Goal: Information Seeking & Learning: Check status

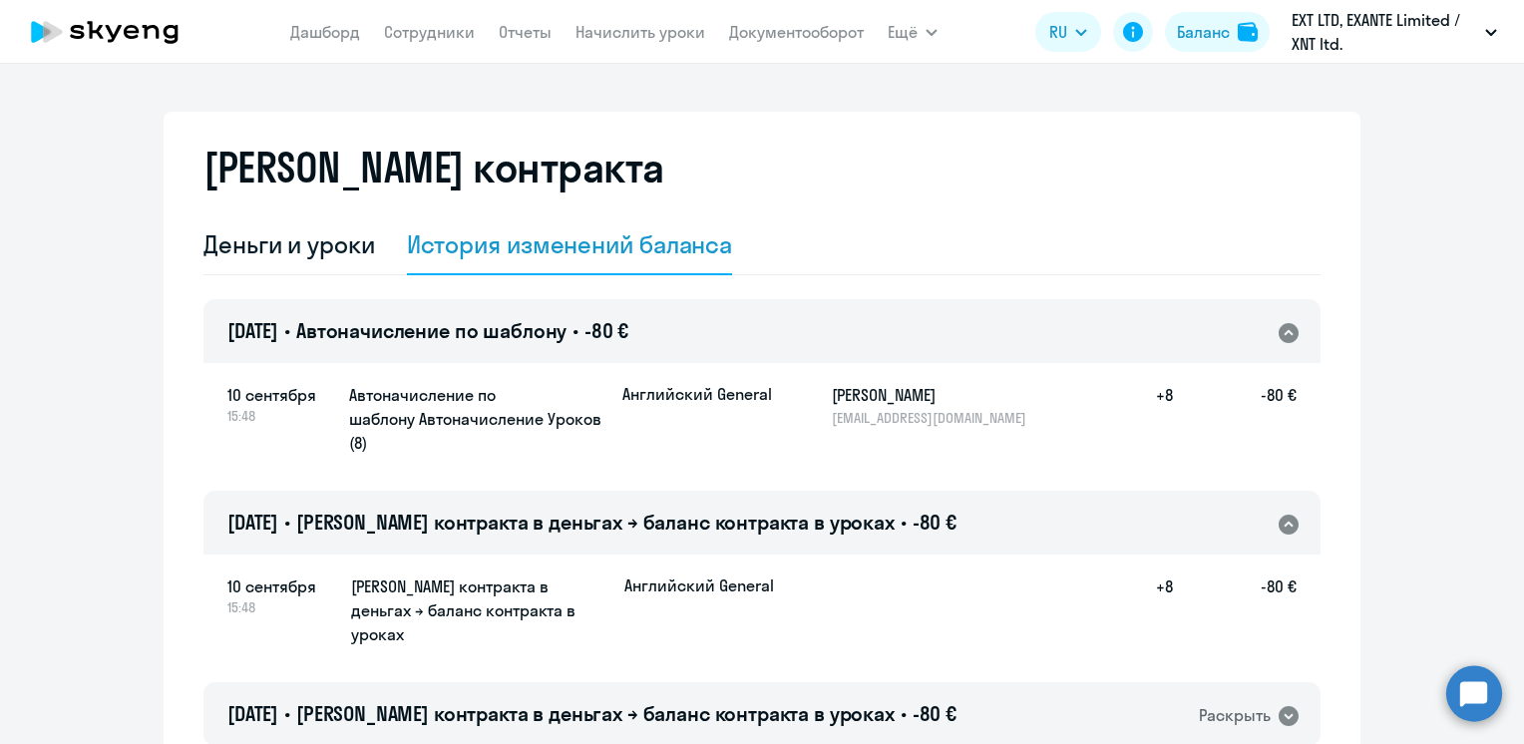
select select "english_adult_not_native_speaker"
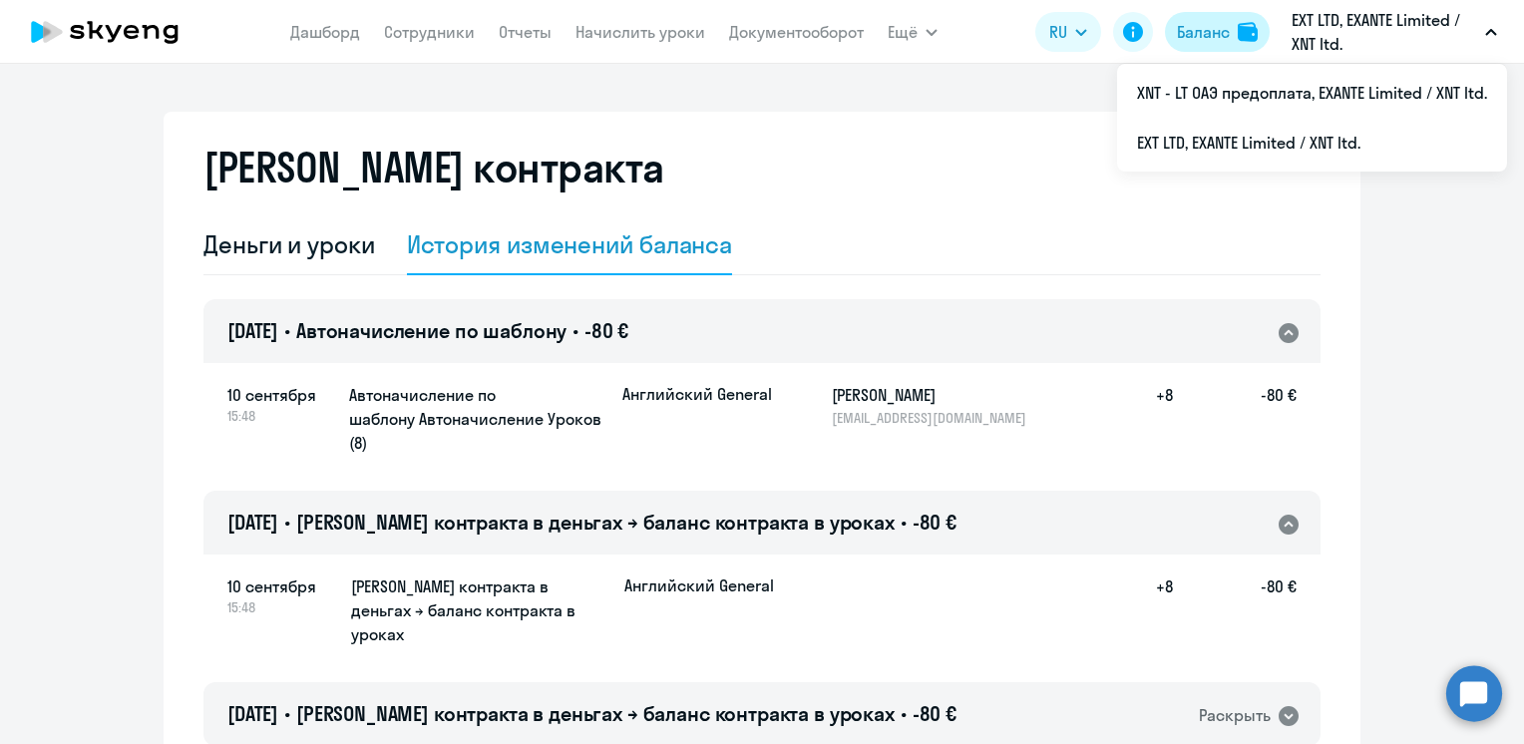
click at [1195, 33] on div "Баланс" at bounding box center [1203, 32] width 53 height 24
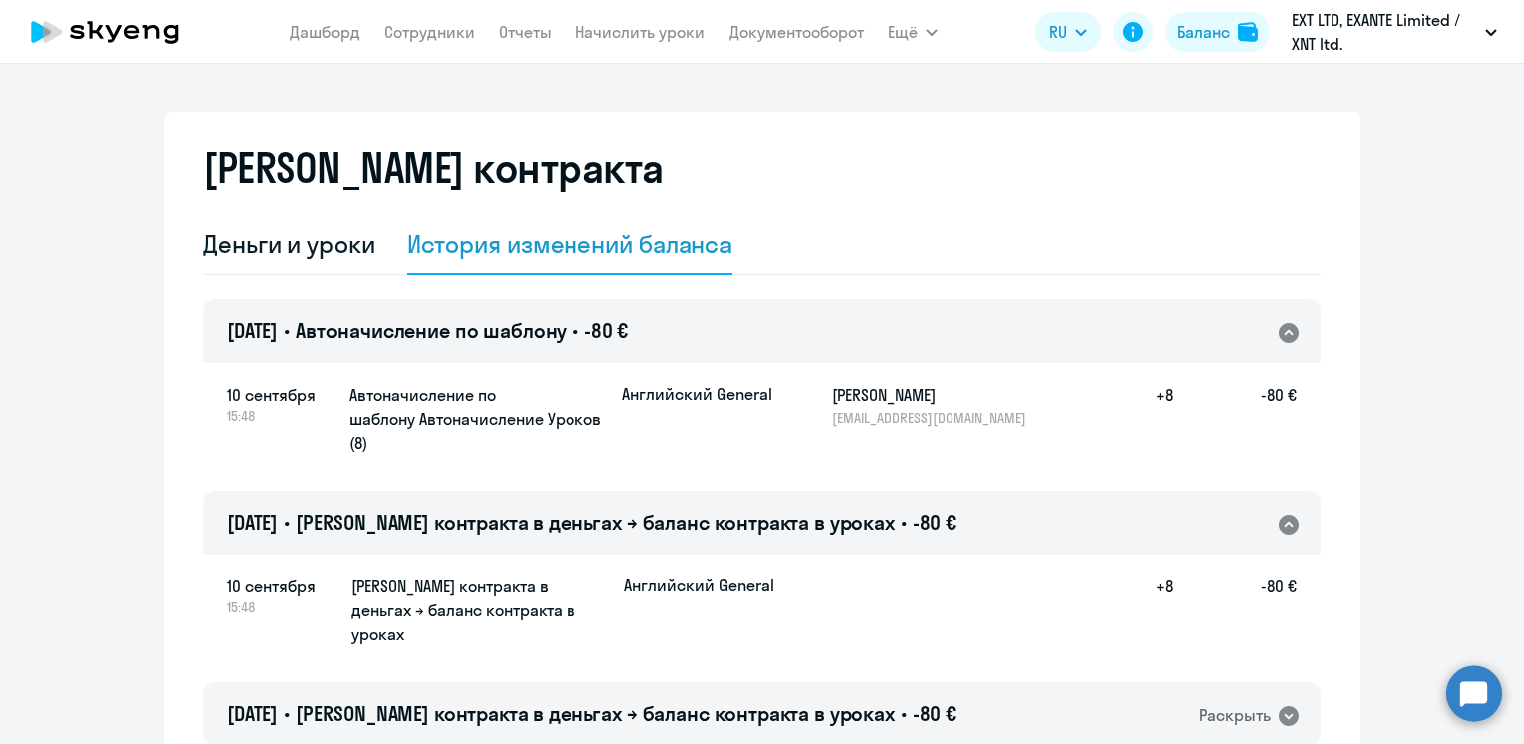
click at [492, 34] on nav "[PERSON_NAME] Отчеты Начислить уроки Документооборот" at bounding box center [577, 32] width 574 height 40
click at [463, 34] on link "Сотрудники" at bounding box center [429, 32] width 91 height 20
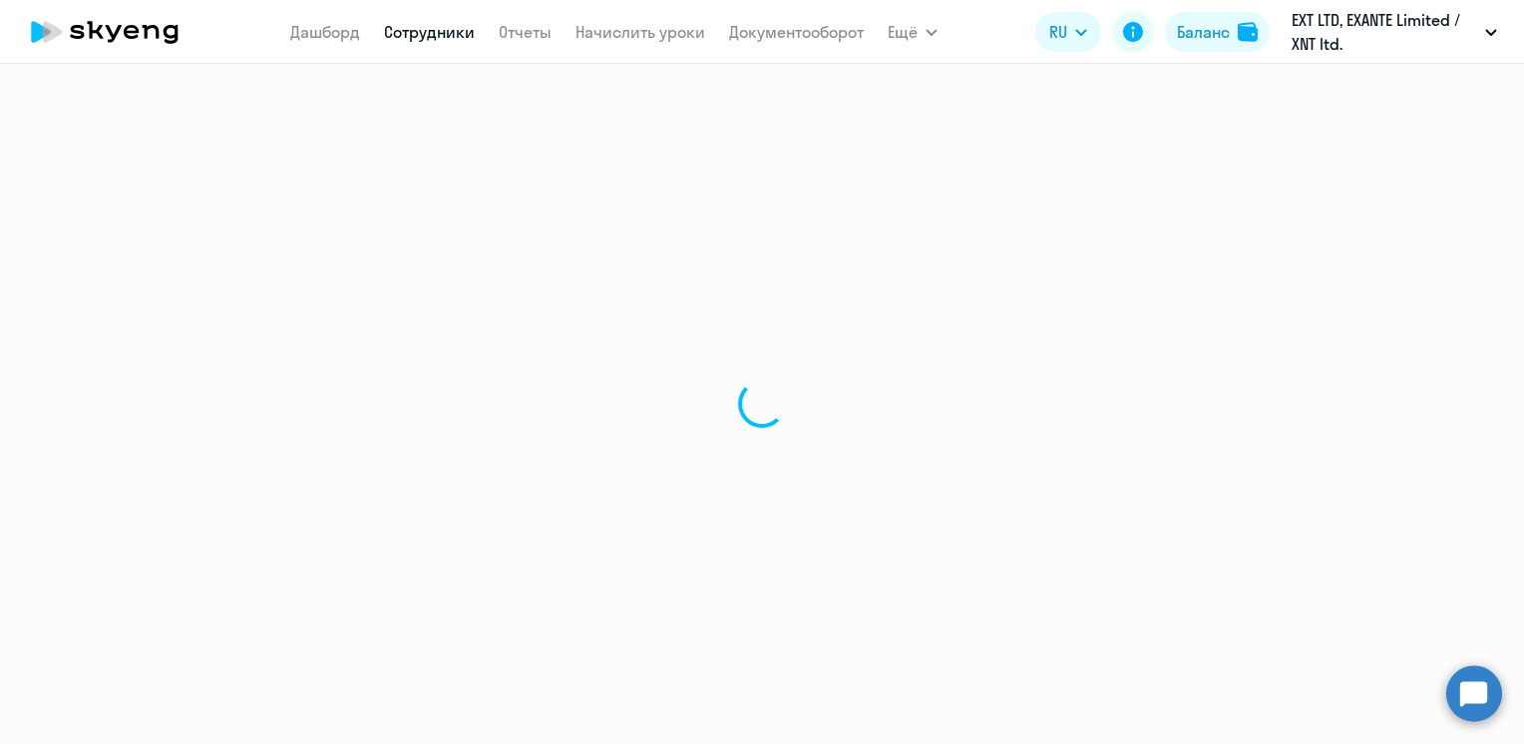
select select "30"
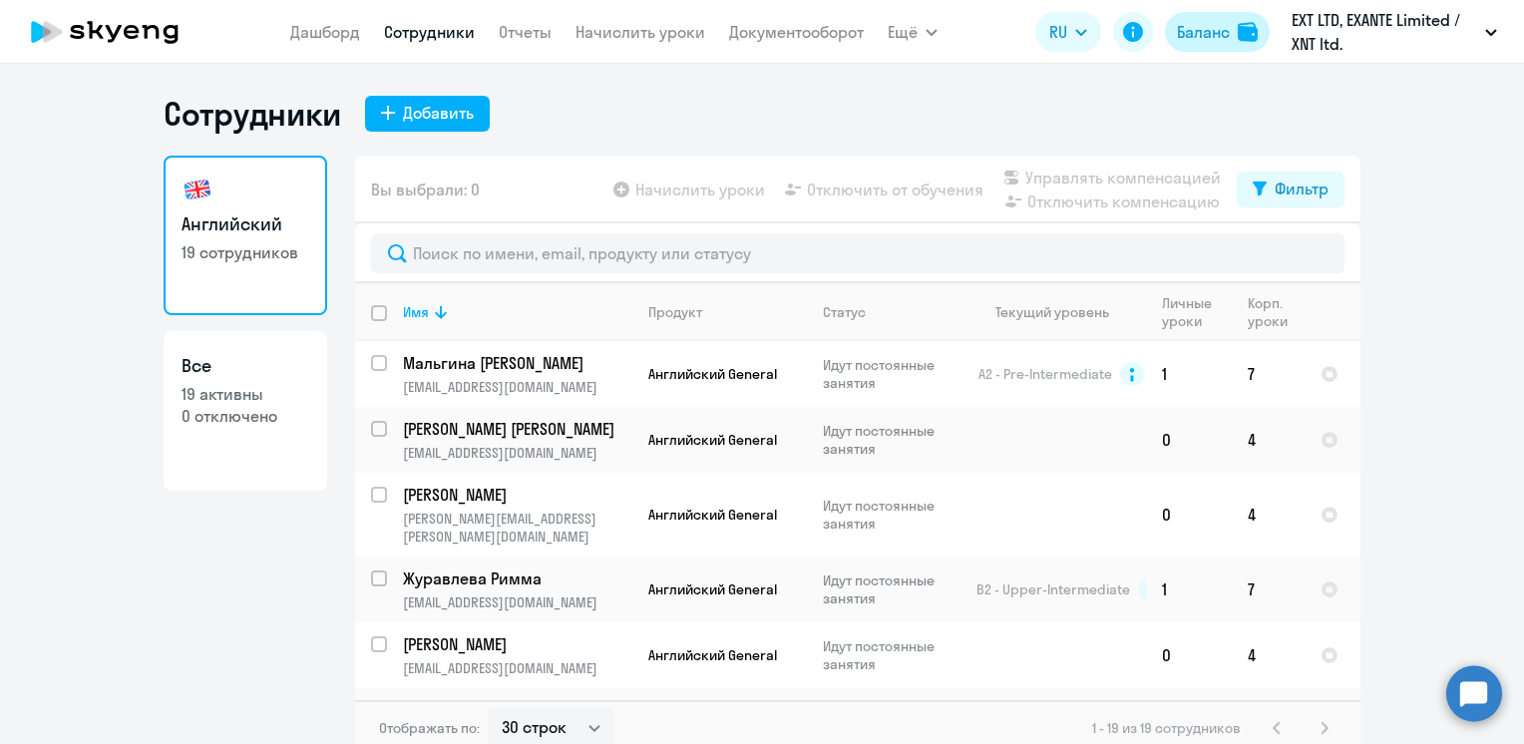
click at [1209, 25] on div "Баланс" at bounding box center [1203, 32] width 53 height 24
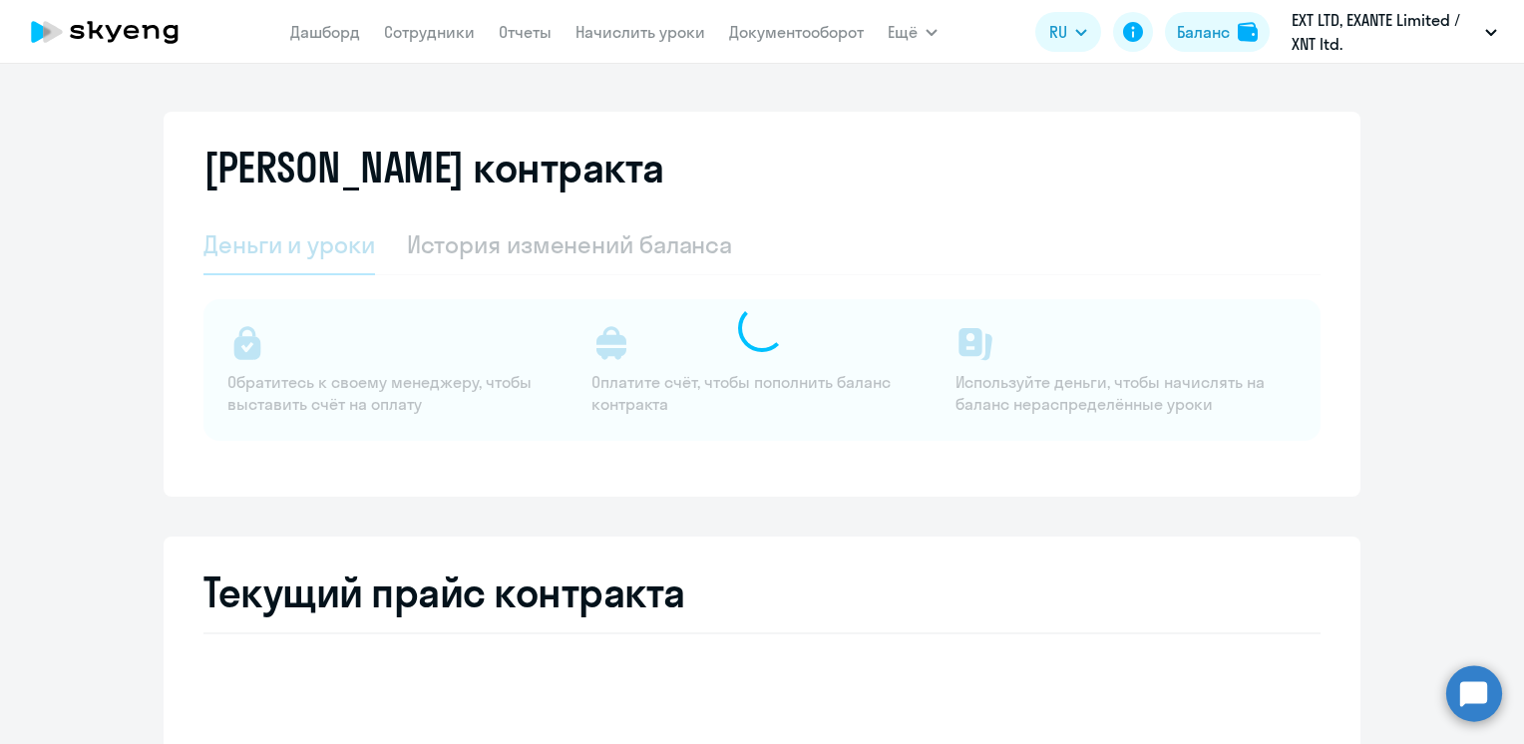
select select "english_adult_not_native_speaker"
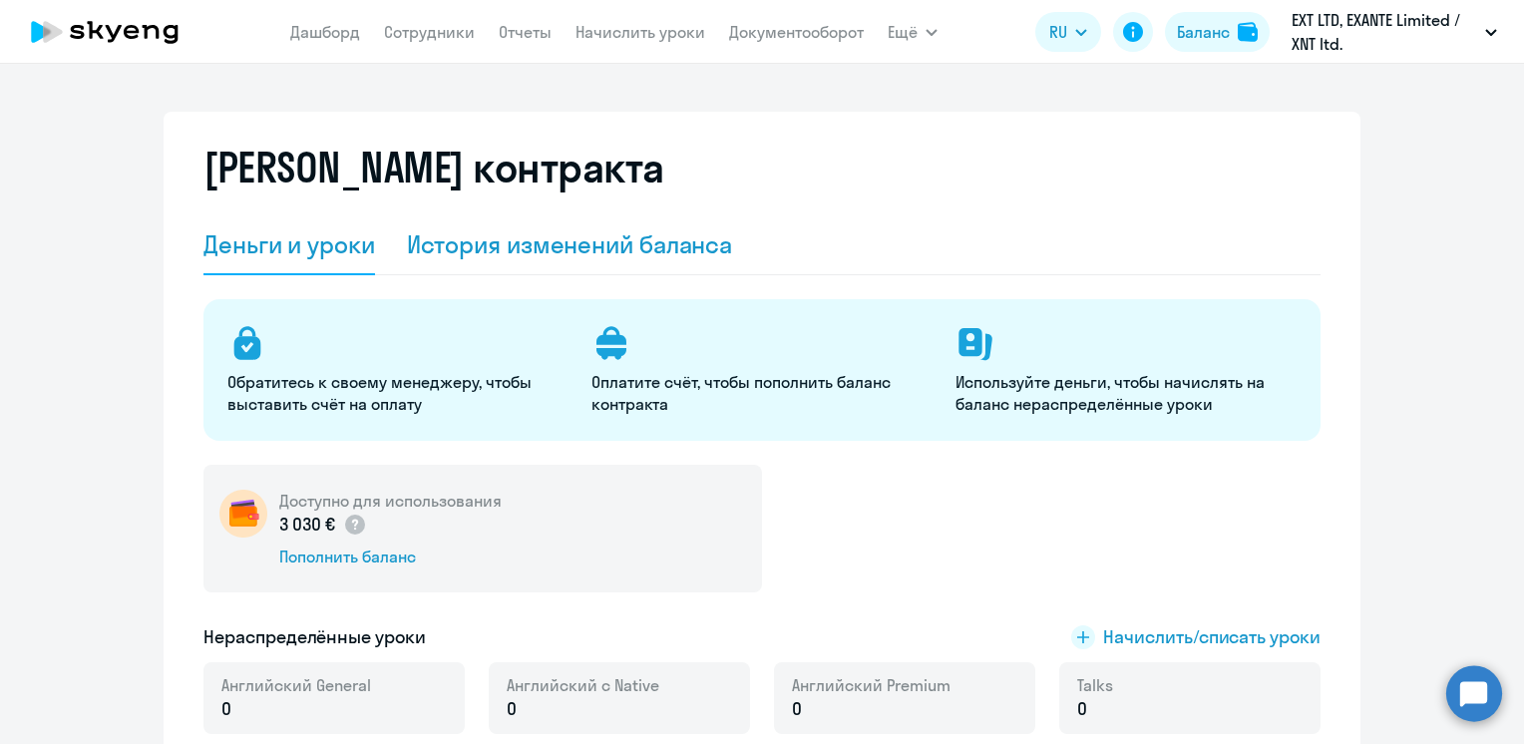
click at [492, 253] on div "История изменений баланса" at bounding box center [570, 244] width 326 height 32
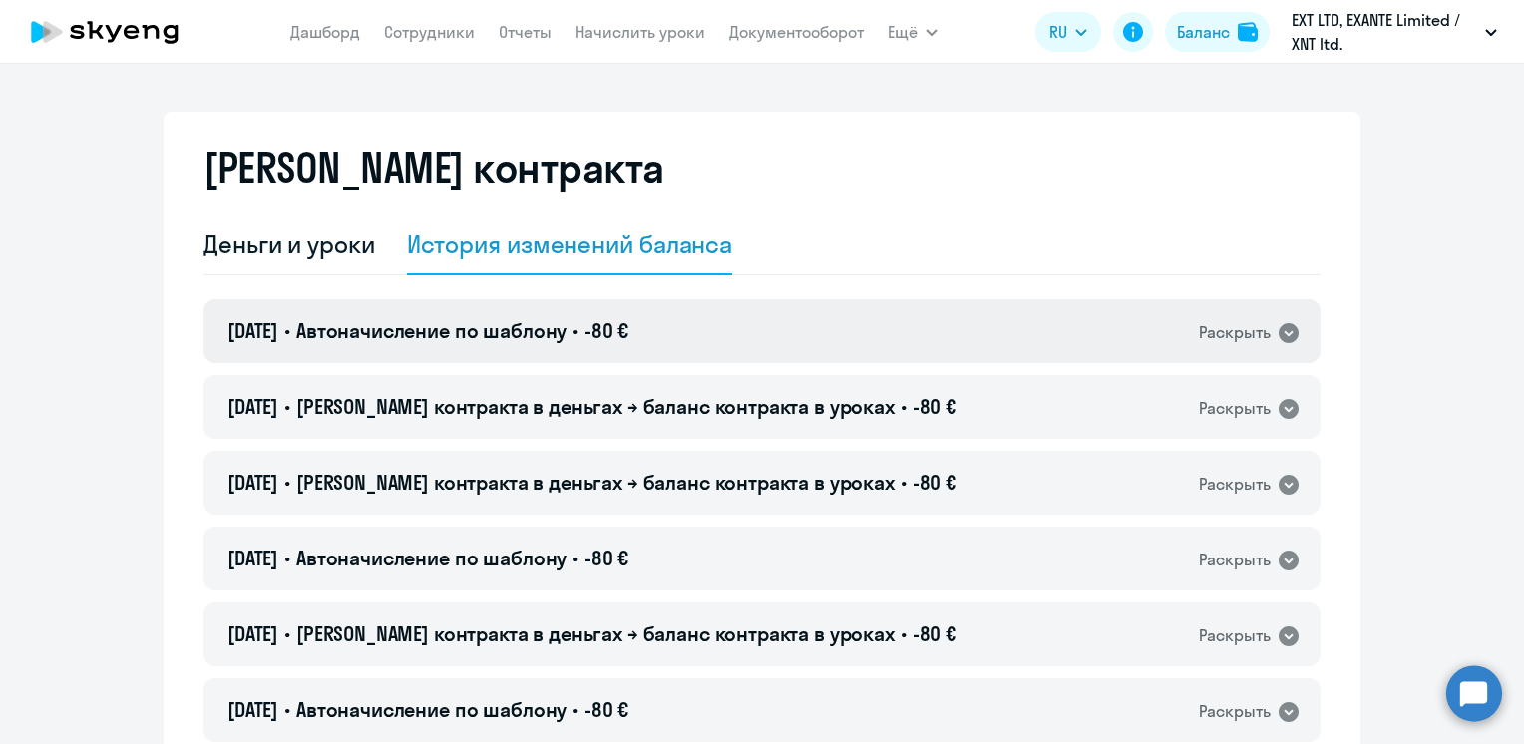
click at [476, 342] on span "Автоначисление по шаблону" at bounding box center [431, 330] width 270 height 25
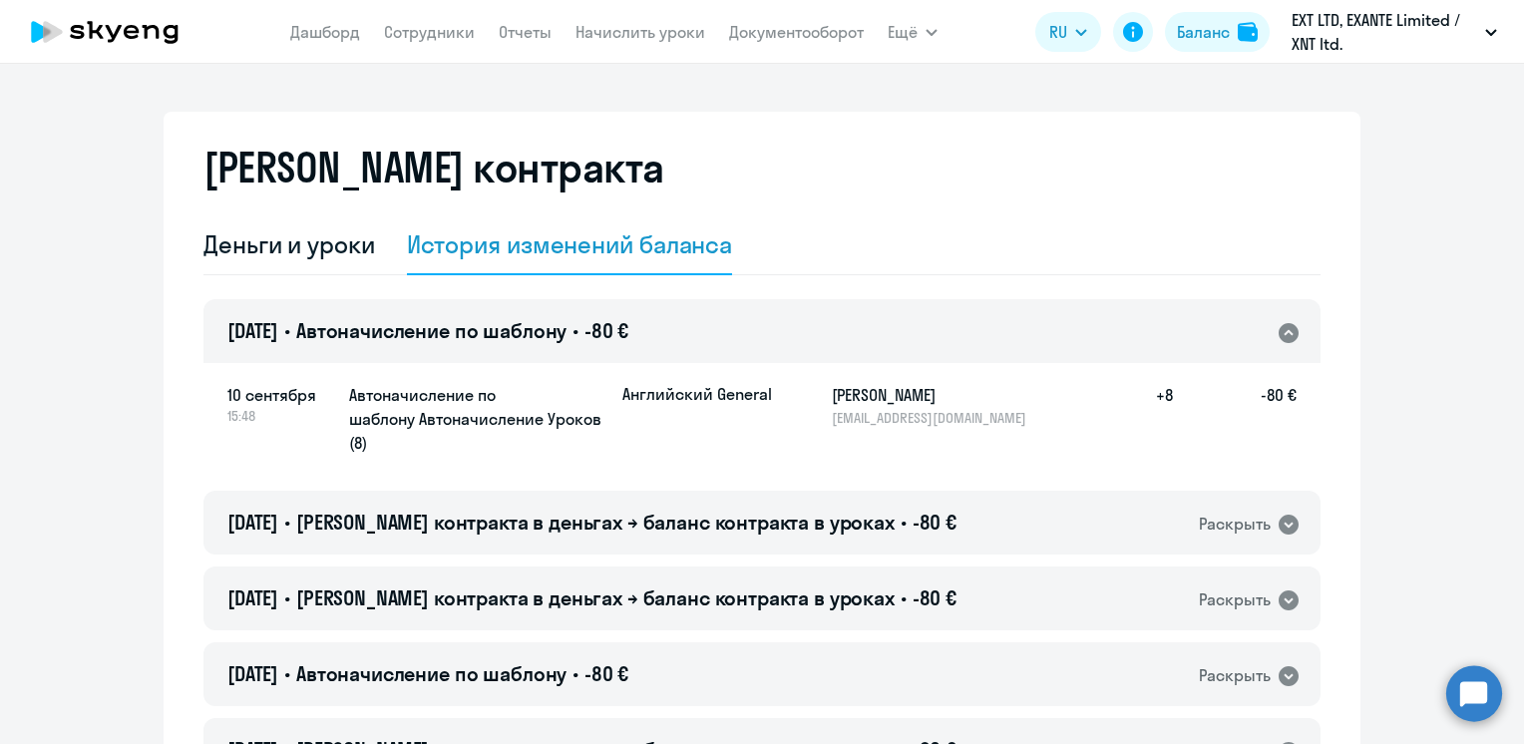
click at [476, 342] on span "Автоначисление по шаблону" at bounding box center [431, 330] width 270 height 25
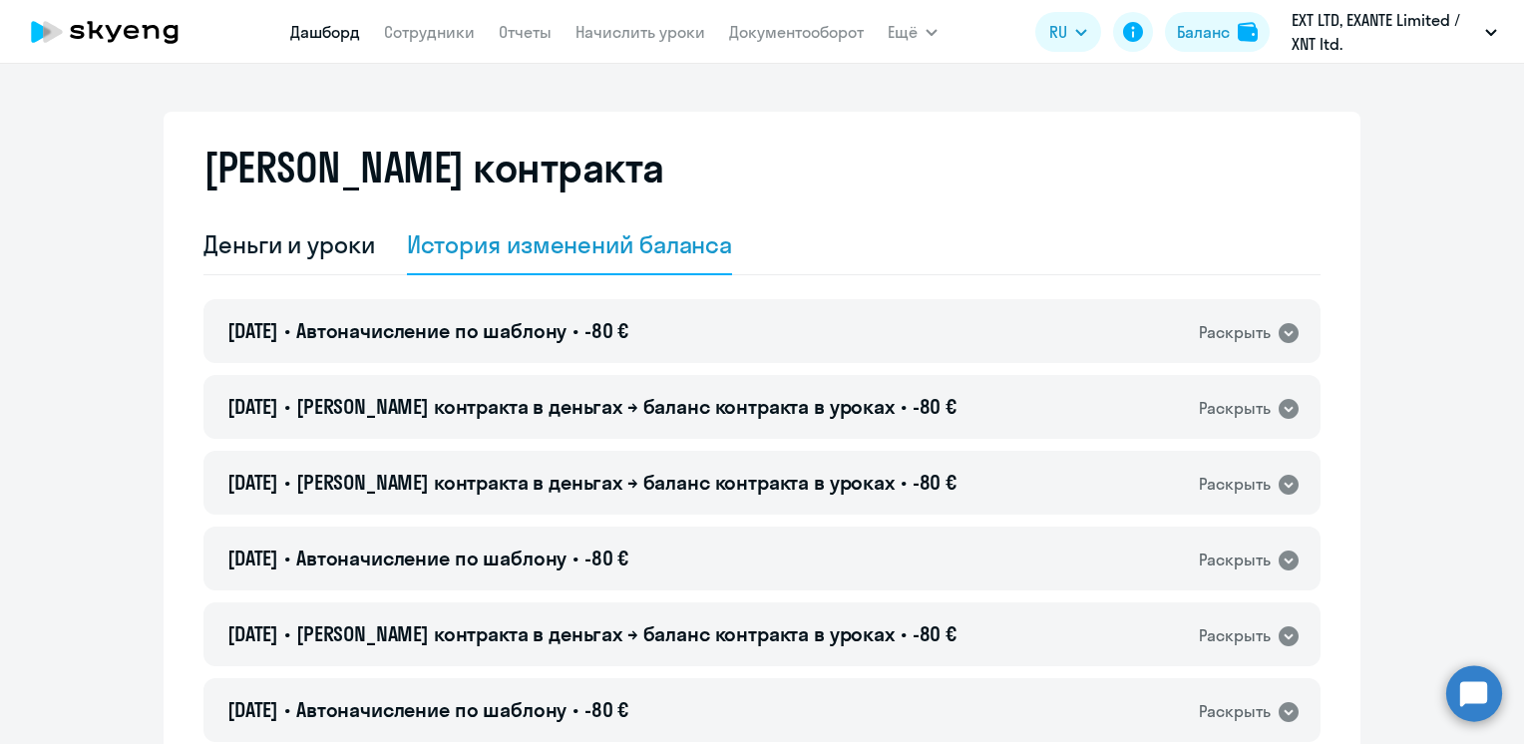
click at [323, 38] on link "Дашборд" at bounding box center [325, 32] width 70 height 20
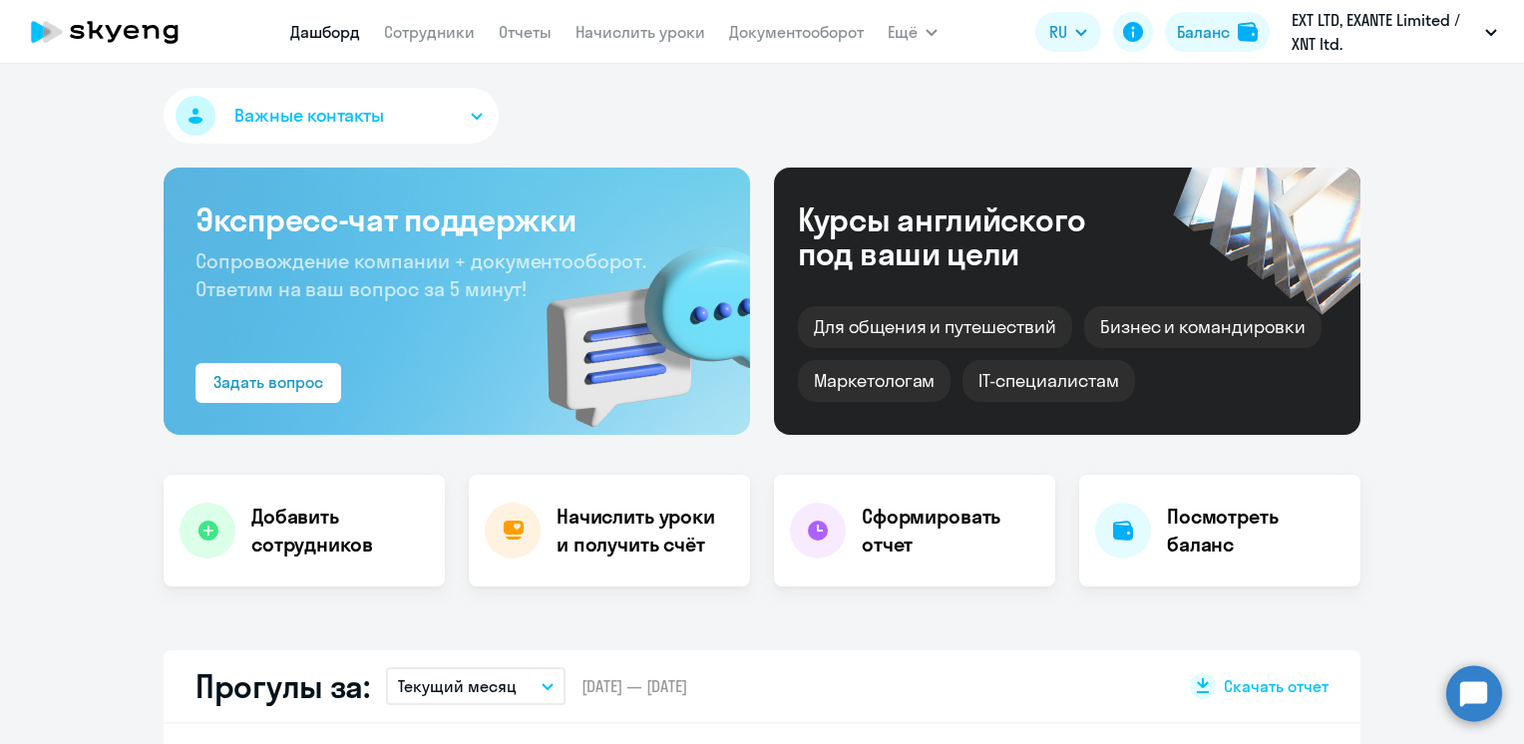
select select "30"
